Goal: Task Accomplishment & Management: Use online tool/utility

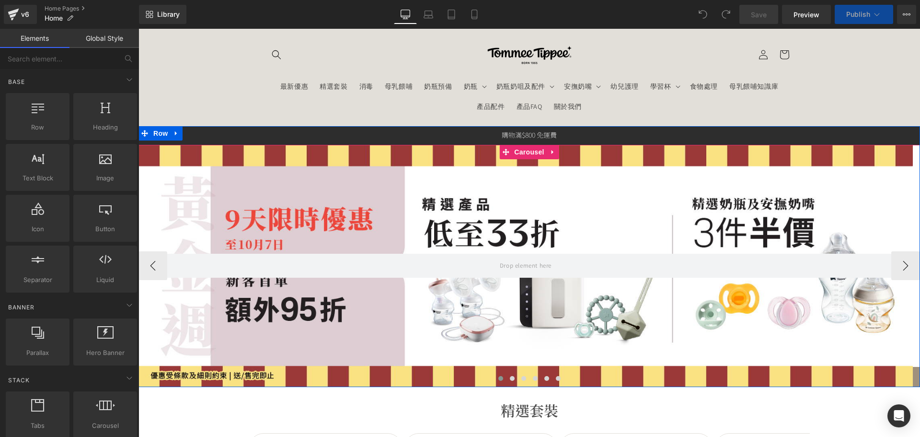
click at [498, 377] on span at bounding box center [500, 378] width 5 height 5
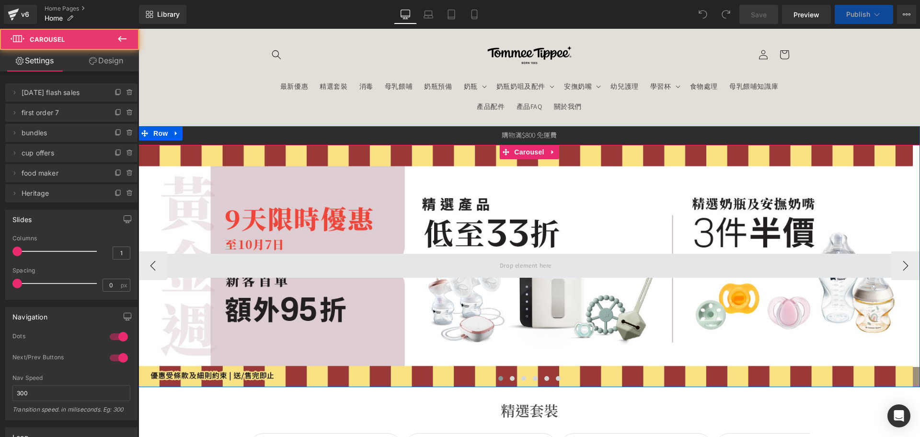
click at [479, 265] on span at bounding box center [525, 265] width 774 height 24
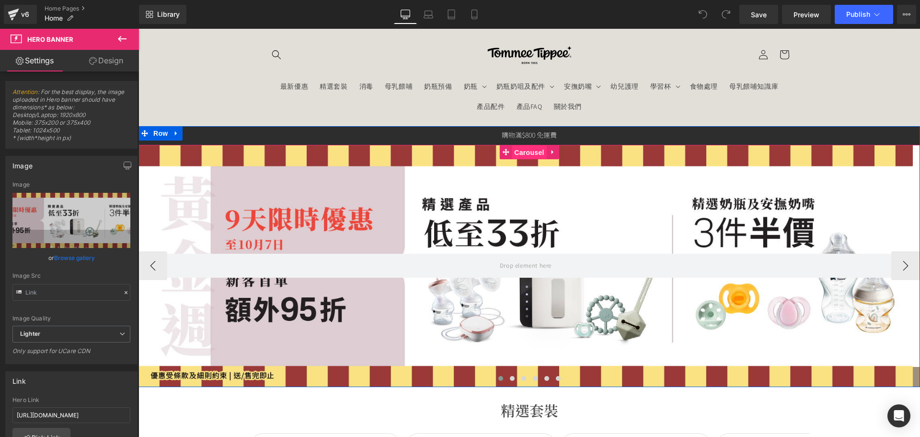
click at [521, 156] on span "Carousel" at bounding box center [529, 152] width 35 height 14
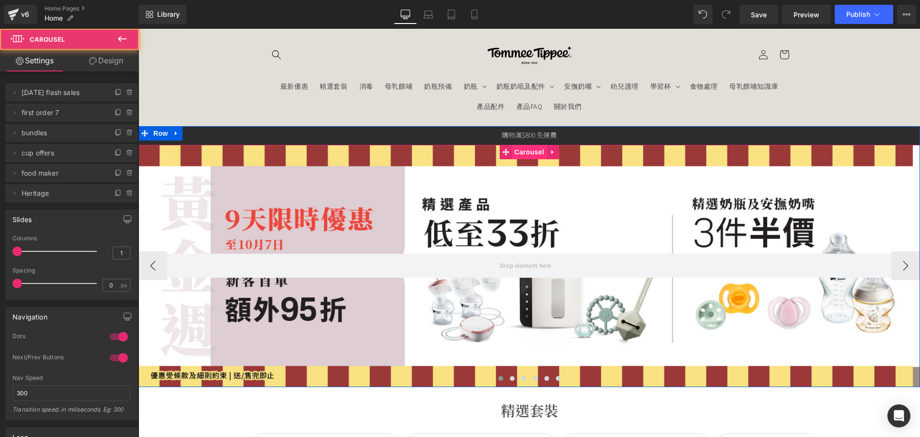
click at [521, 150] on span "Carousel" at bounding box center [529, 152] width 35 height 14
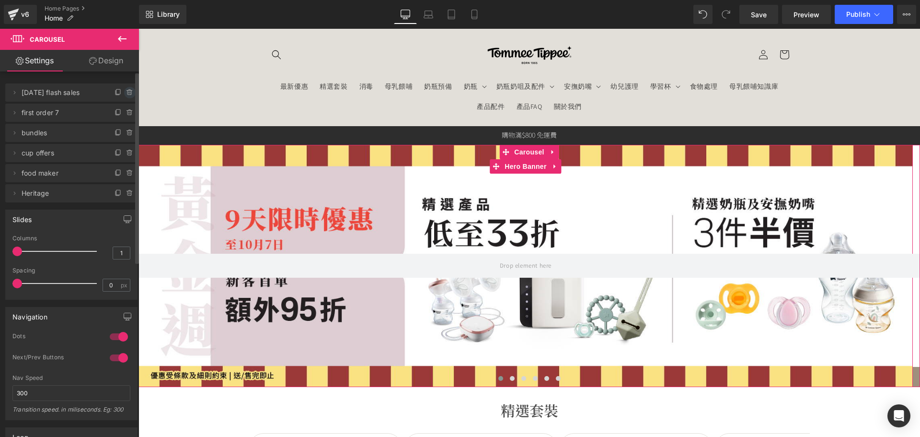
click at [126, 91] on icon at bounding box center [130, 93] width 8 height 8
drag, startPoint x: 119, startPoint y: 93, endPoint x: 25, endPoint y: 81, distance: 94.7
click at [119, 93] on button "Delete" at bounding box center [119, 93] width 30 height 12
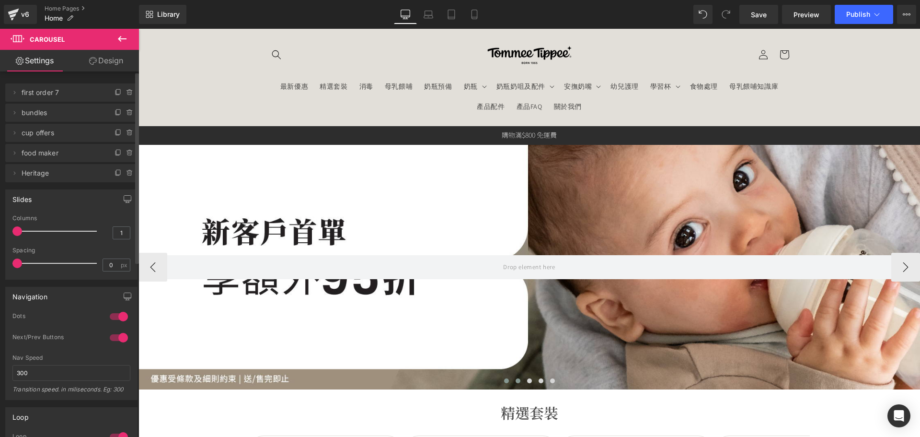
click at [513, 383] on button at bounding box center [518, 381] width 12 height 10
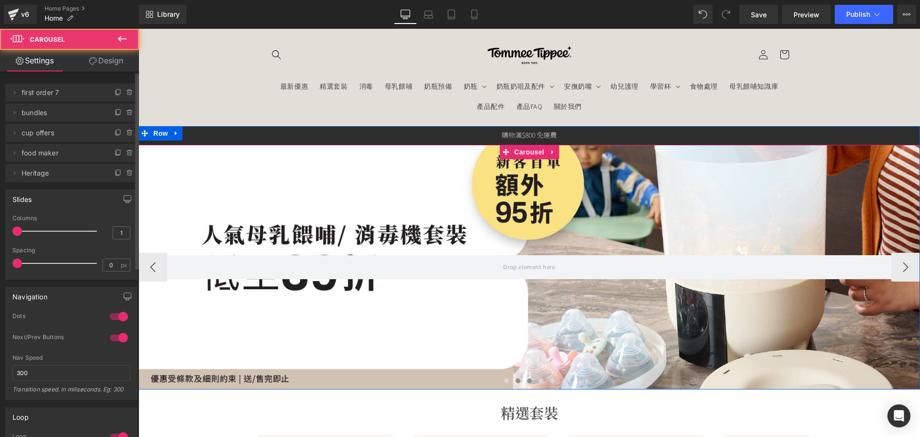
click at [527, 382] on span at bounding box center [529, 380] width 5 height 5
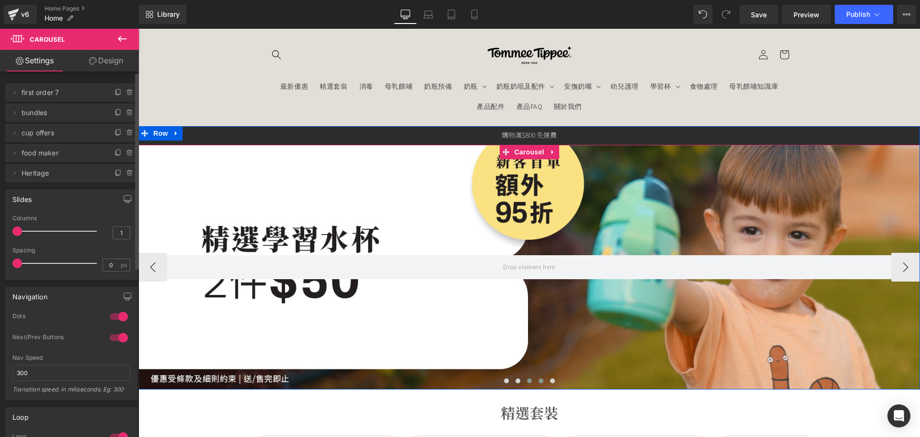
click at [539, 380] on span at bounding box center [541, 380] width 5 height 5
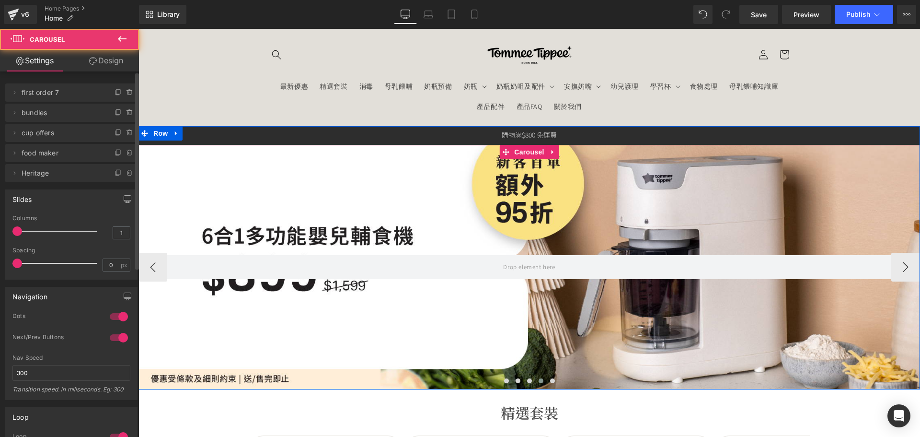
click at [555, 377] on div at bounding box center [529, 383] width 782 height 14
click at [550, 378] on span at bounding box center [552, 380] width 5 height 5
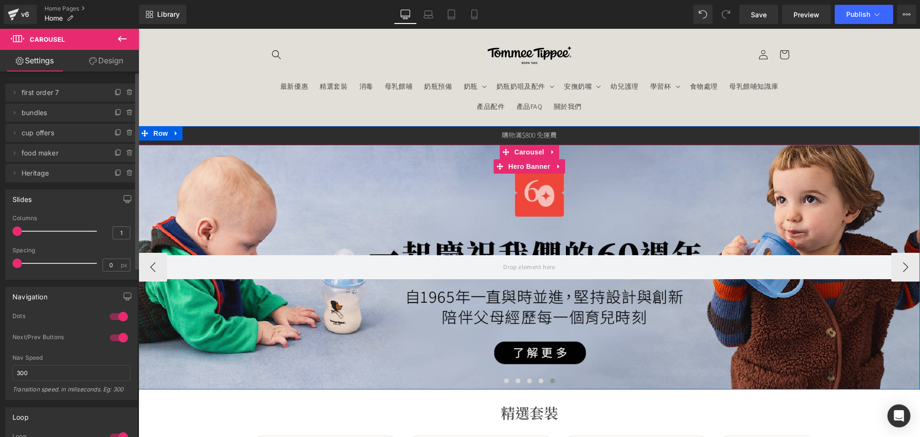
click at [495, 337] on div at bounding box center [529, 267] width 782 height 244
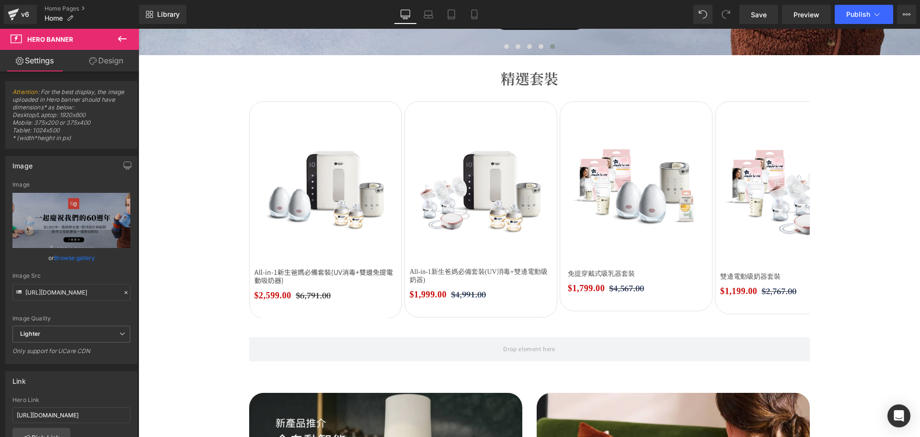
scroll to position [383, 0]
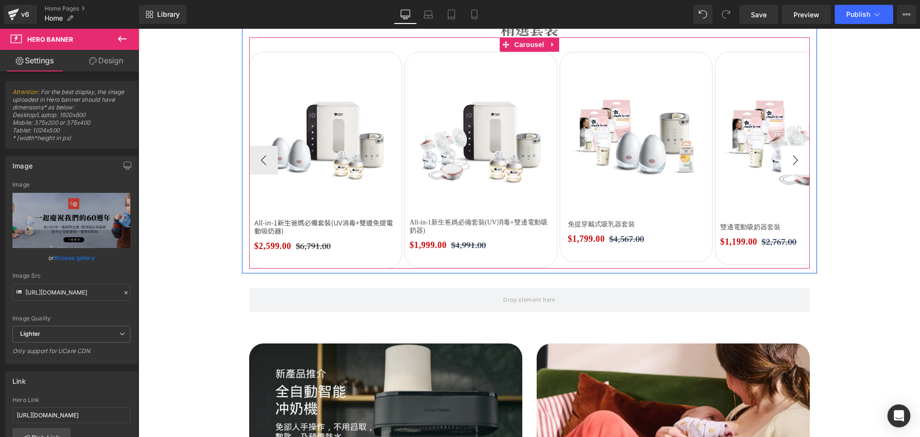
click at [800, 158] on button "›" at bounding box center [795, 160] width 29 height 29
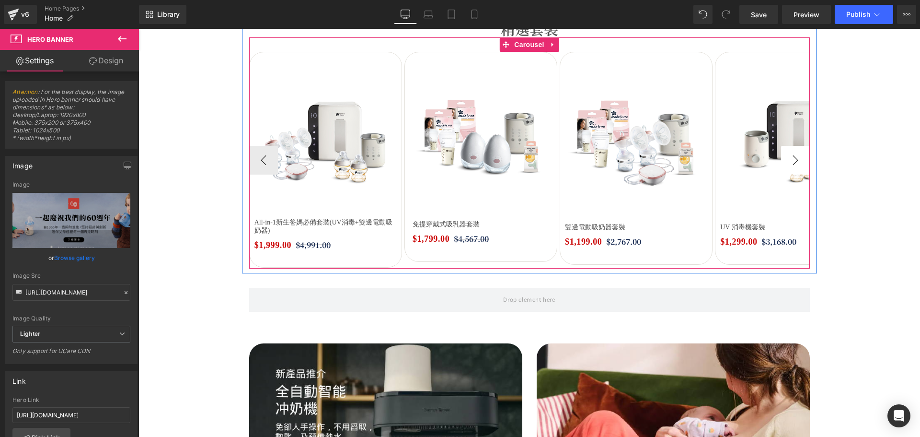
click at [800, 158] on button "›" at bounding box center [795, 160] width 29 height 29
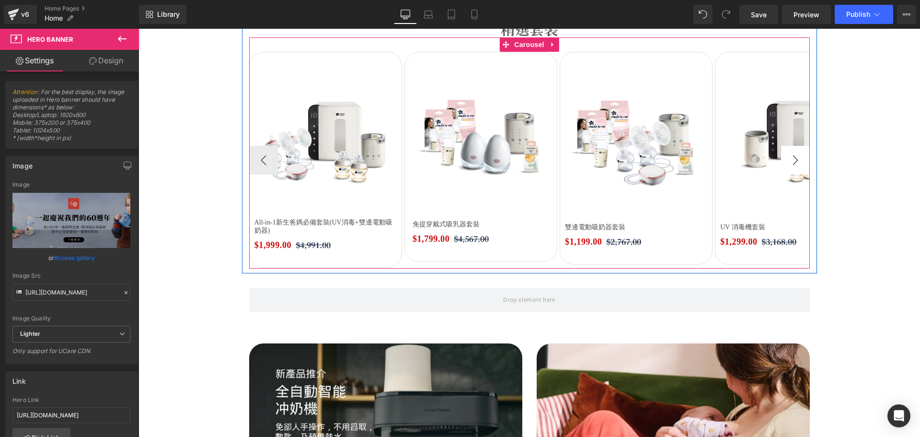
click at [800, 158] on button "›" at bounding box center [795, 160] width 29 height 29
click at [797, 159] on button "›" at bounding box center [795, 160] width 29 height 29
click at [263, 160] on button "‹" at bounding box center [263, 160] width 29 height 29
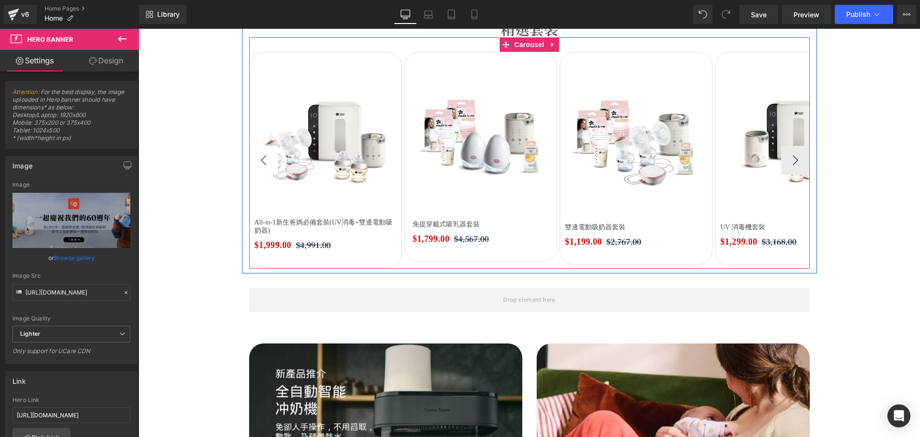
click at [263, 160] on button "‹" at bounding box center [263, 160] width 29 height 29
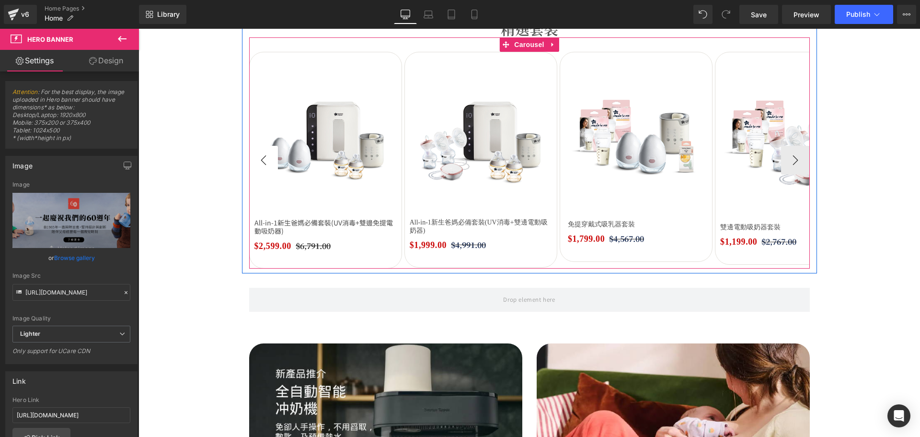
click at [263, 160] on button "‹" at bounding box center [263, 160] width 29 height 29
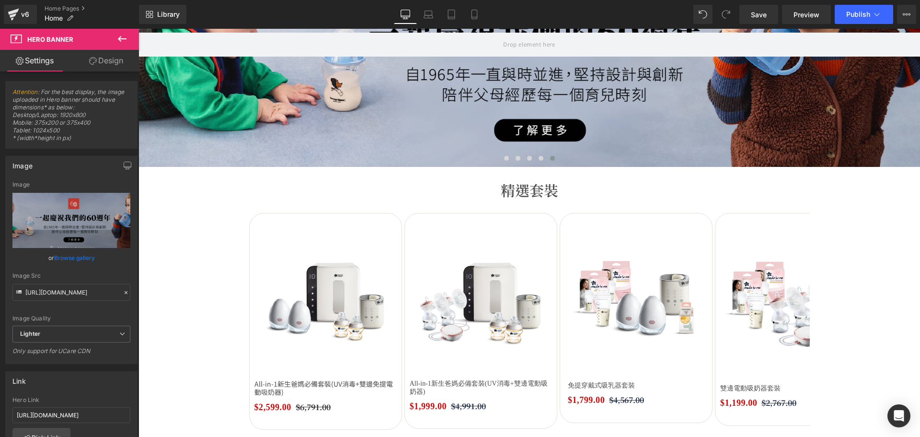
scroll to position [0, 0]
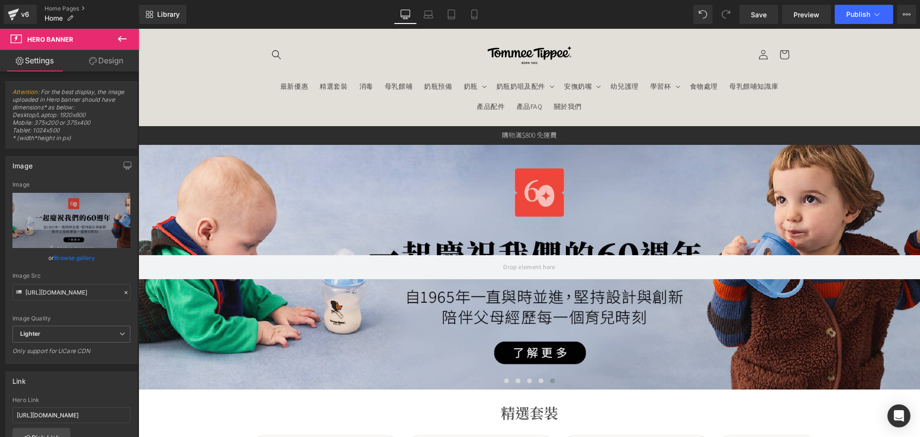
click at [473, 4] on div "Library Desktop Desktop Laptop Tablet Mobile Save Preview Publish Scheduled Vie…" at bounding box center [529, 14] width 781 height 29
click at [475, 11] on icon at bounding box center [475, 15] width 10 height 10
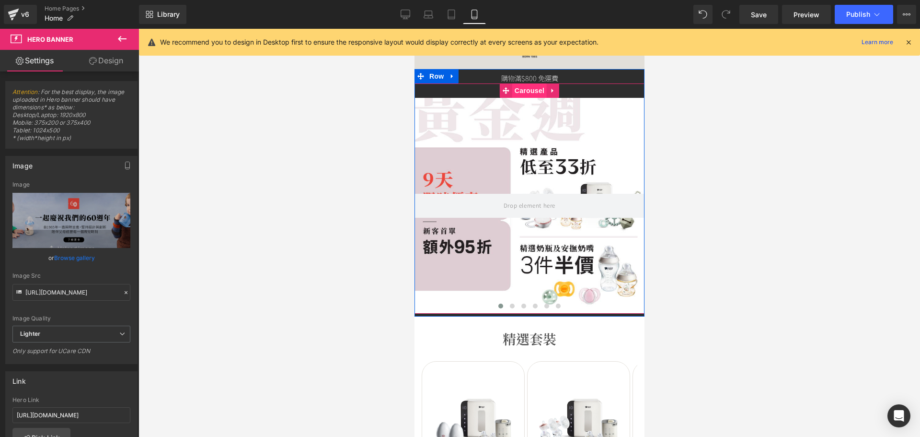
click at [513, 90] on span "Carousel" at bounding box center [529, 90] width 35 height 14
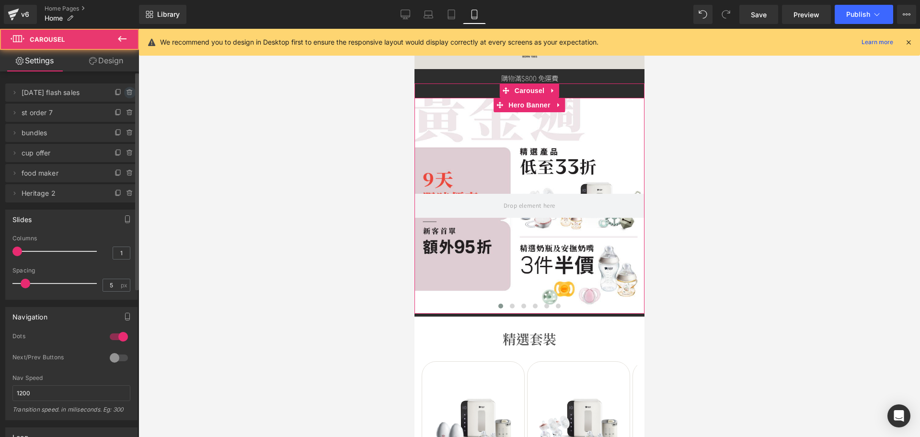
click at [126, 90] on icon at bounding box center [130, 93] width 8 height 8
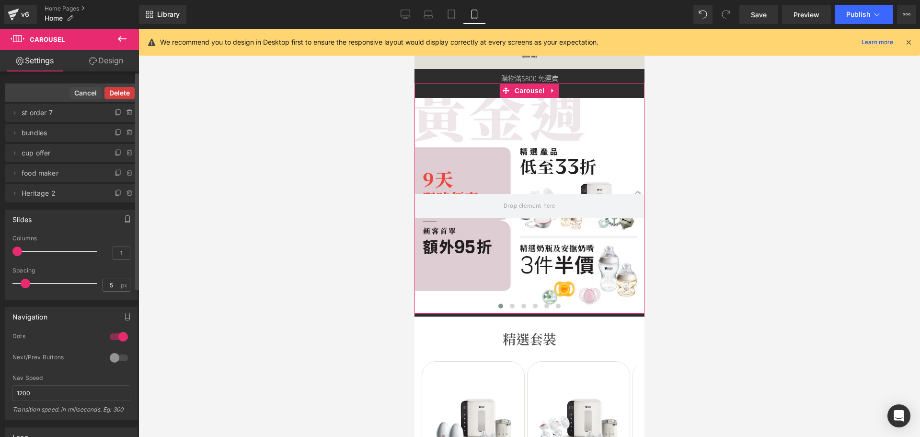
click at [115, 90] on button "Delete" at bounding box center [119, 93] width 30 height 12
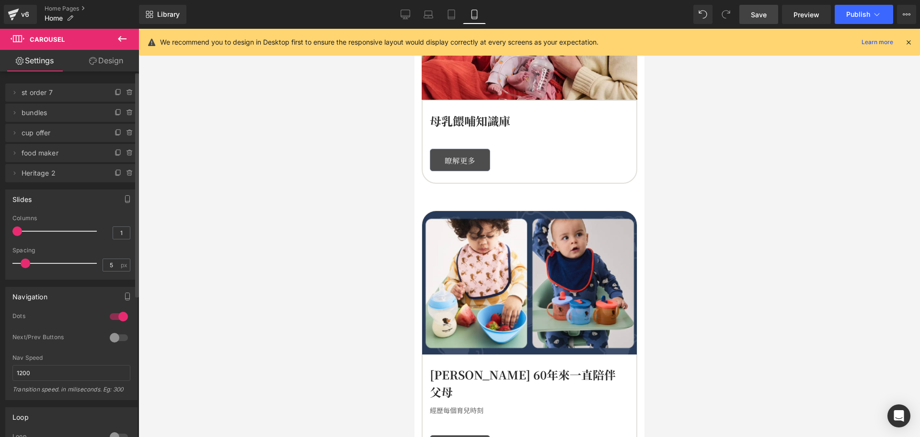
click at [764, 10] on span "Save" at bounding box center [759, 15] width 16 height 10
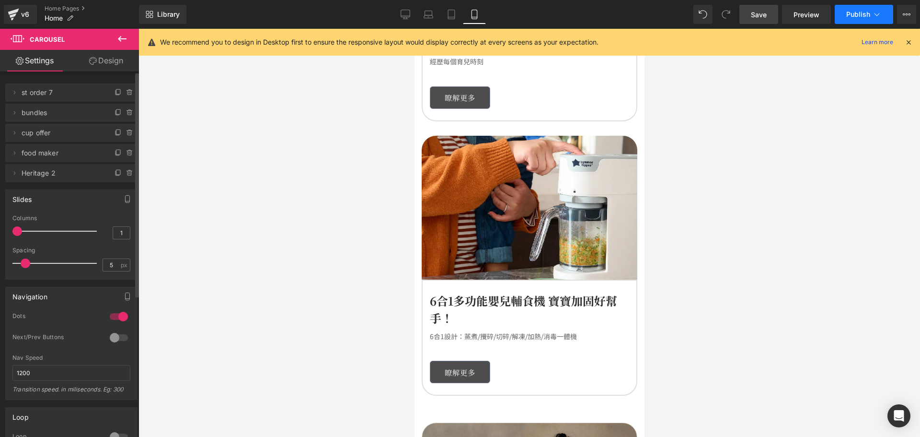
scroll to position [1246, 0]
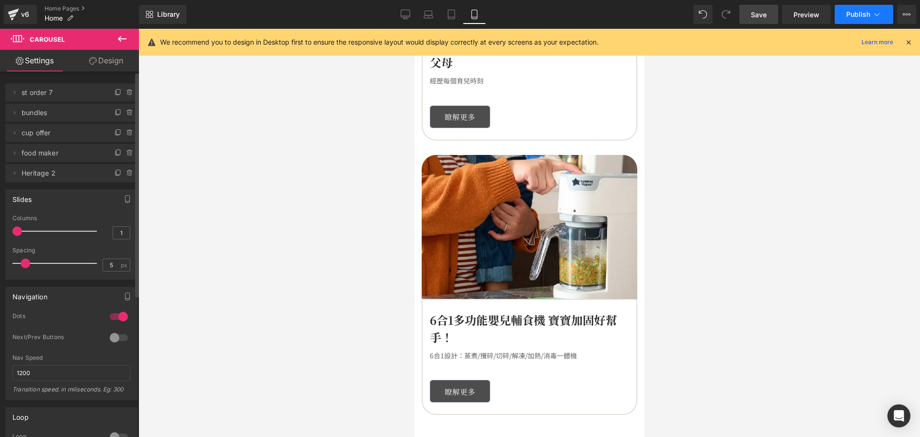
click at [856, 17] on span "Publish" at bounding box center [858, 15] width 24 height 8
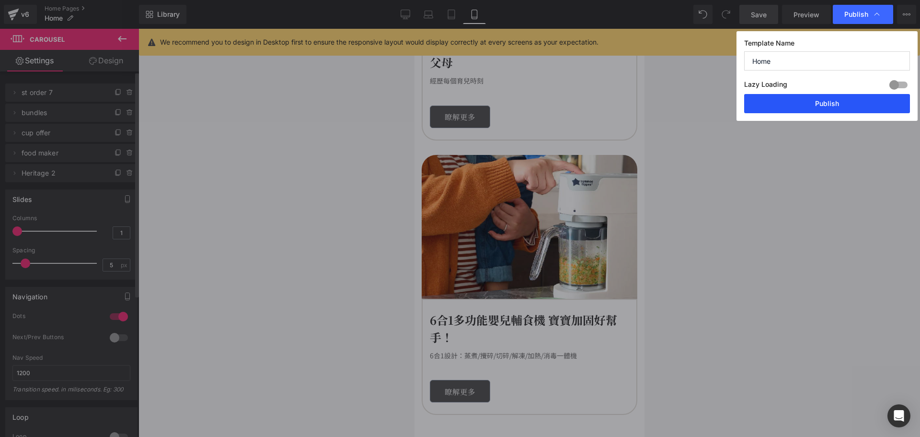
click at [819, 109] on button "Publish" at bounding box center [827, 103] width 166 height 19
